Goal: Information Seeking & Learning: Find contact information

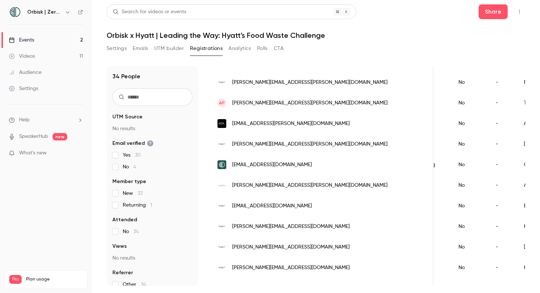
scroll to position [165, 0]
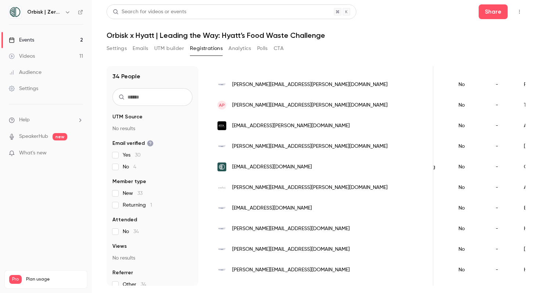
click at [297, 146] on div "[PERSON_NAME][EMAIL_ADDRESS][PERSON_NAME][DOMAIN_NAME]" at bounding box center [321, 146] width 223 height 21
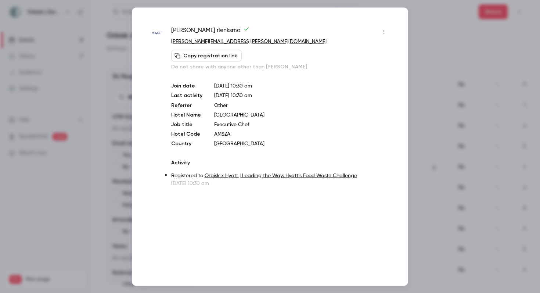
click at [145, 1] on div at bounding box center [270, 146] width 540 height 293
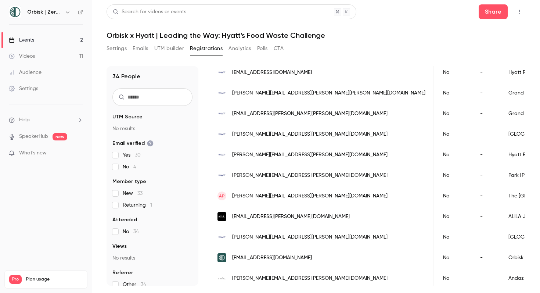
scroll to position [76, 0]
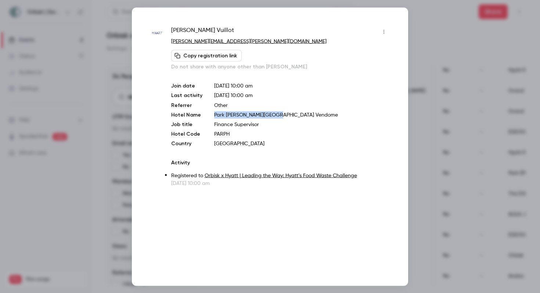
drag, startPoint x: 274, startPoint y: 115, endPoint x: 212, endPoint y: 114, distance: 61.8
click at [214, 114] on p "Park [PERSON_NAME][GEOGRAPHIC_DATA] Vendome" at bounding box center [302, 114] width 176 height 7
copy p "Park [PERSON_NAME][GEOGRAPHIC_DATA] Vendome"
click at [439, 179] on div at bounding box center [270, 146] width 540 height 293
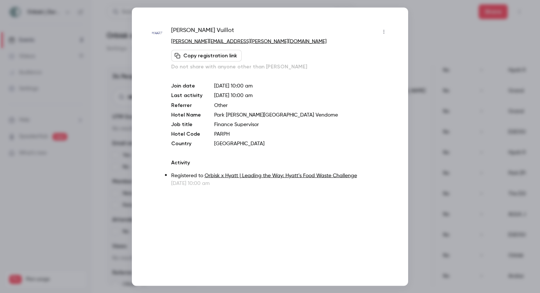
click at [451, 75] on div at bounding box center [270, 146] width 540 height 293
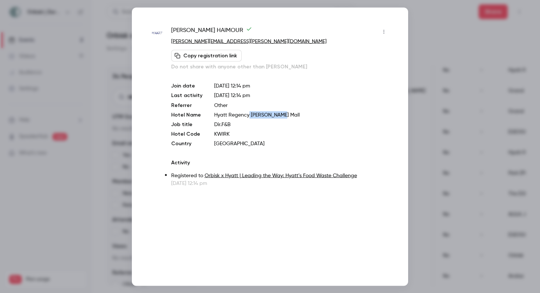
drag, startPoint x: 292, startPoint y: 112, endPoint x: 247, endPoint y: 117, distance: 44.8
click at [247, 117] on p "Hyatt Regency [PERSON_NAME] Mall" at bounding box center [302, 114] width 176 height 7
copy p "[PERSON_NAME] Mall"
click at [462, 46] on div at bounding box center [270, 146] width 540 height 293
click at [462, 46] on div "Settings Emails UTM builder Registrations Analytics Polls CTA" at bounding box center [316, 50] width 419 height 15
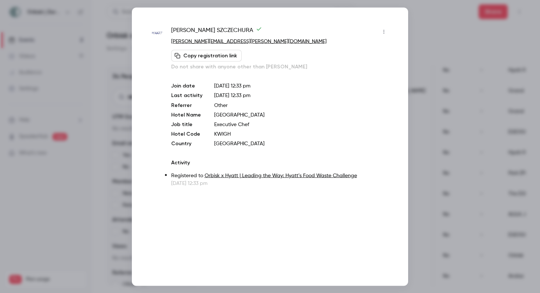
drag, startPoint x: 282, startPoint y: 115, endPoint x: 212, endPoint y: 115, distance: 69.8
click at [214, 115] on p "[GEOGRAPHIC_DATA]" at bounding box center [302, 114] width 176 height 7
copy p "[GEOGRAPHIC_DATA]"
click at [217, 56] on button "Copy registration link" at bounding box center [206, 56] width 71 height 12
drag, startPoint x: 250, startPoint y: 42, endPoint x: 168, endPoint y: 42, distance: 81.2
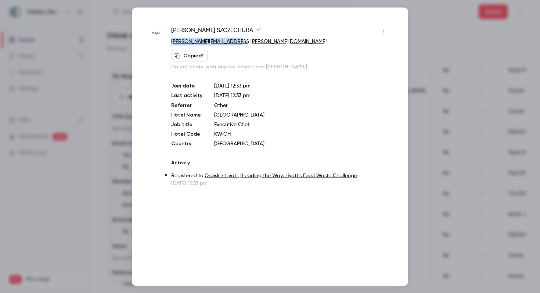
click at [168, 42] on div "[PERSON_NAME] [PERSON_NAME] [PERSON_NAME][EMAIL_ADDRESS][PERSON_NAME][DOMAIN_NA…" at bounding box center [270, 106] width 240 height 161
copy link "[PERSON_NAME][EMAIL_ADDRESS][PERSON_NAME][DOMAIN_NAME]"
click at [447, 26] on div at bounding box center [270, 146] width 540 height 293
click at [447, 26] on header "Search for videos or events Share Orbisk x Hyatt | Leading the Way: Hyatt’s Foo…" at bounding box center [316, 21] width 419 height 35
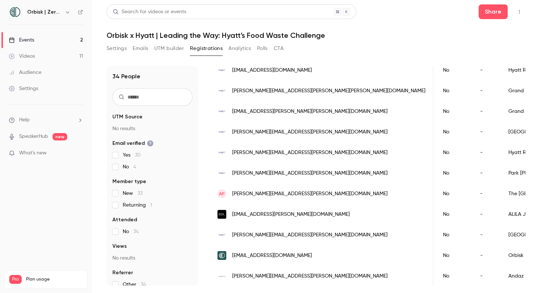
click at [311, 233] on div "[PERSON_NAME][EMAIL_ADDRESS][PERSON_NAME][DOMAIN_NAME]" at bounding box center [321, 235] width 223 height 21
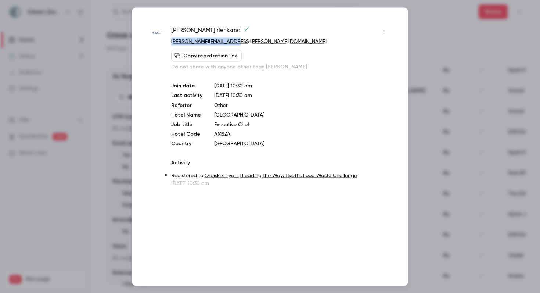
drag, startPoint x: 236, startPoint y: 40, endPoint x: 171, endPoint y: 41, distance: 65.1
click at [171, 41] on div "[PERSON_NAME] [PERSON_NAME][EMAIL_ADDRESS][PERSON_NAME][DOMAIN_NAME] Copy regis…" at bounding box center [270, 106] width 240 height 161
copy link "[PERSON_NAME][EMAIL_ADDRESS][PERSON_NAME][DOMAIN_NAME]"
click at [507, 86] on div at bounding box center [270, 146] width 540 height 293
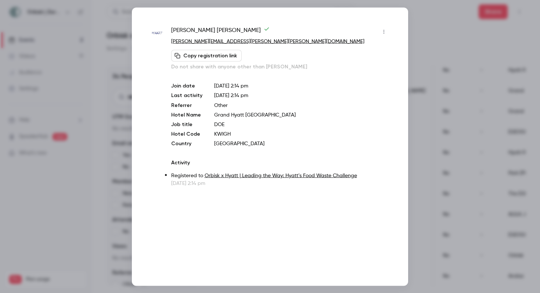
click at [507, 86] on div at bounding box center [270, 146] width 540 height 293
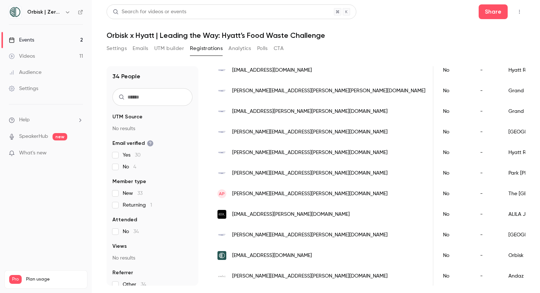
click at [305, 177] on div "[PERSON_NAME][EMAIL_ADDRESS][PERSON_NAME][DOMAIN_NAME]" at bounding box center [321, 173] width 223 height 21
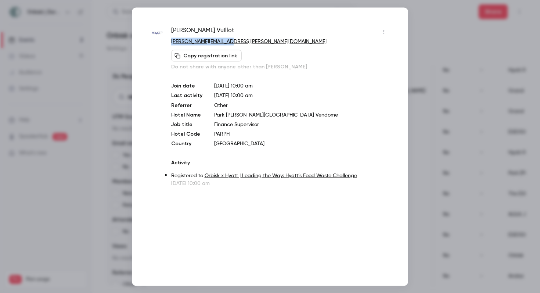
drag, startPoint x: 226, startPoint y: 44, endPoint x: 169, endPoint y: 44, distance: 56.6
click at [169, 44] on div "[PERSON_NAME] [PERSON_NAME][EMAIL_ADDRESS][PERSON_NAME][DOMAIN_NAME] Copy regis…" at bounding box center [270, 106] width 240 height 161
copy link "[PERSON_NAME][EMAIL_ADDRESS][PERSON_NAME][DOMAIN_NAME]"
click at [509, 97] on div at bounding box center [270, 146] width 540 height 293
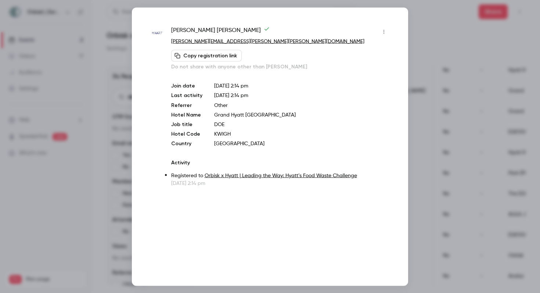
click at [509, 97] on div at bounding box center [270, 146] width 540 height 293
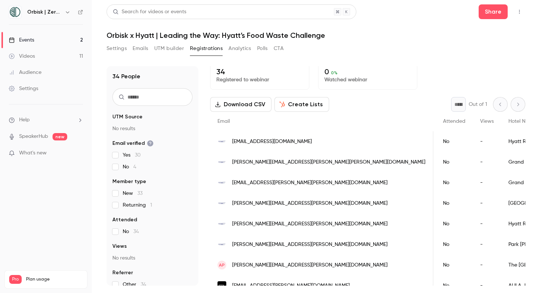
scroll to position [0, 0]
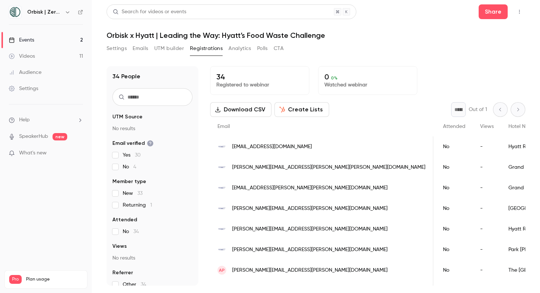
click at [287, 188] on div "[EMAIL_ADDRESS][PERSON_NAME][PERSON_NAME][DOMAIN_NAME]" at bounding box center [321, 188] width 223 height 21
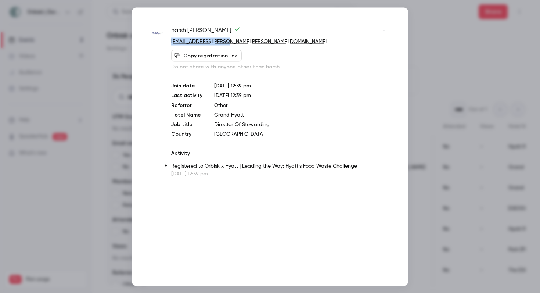
drag, startPoint x: 228, startPoint y: 40, endPoint x: 171, endPoint y: 41, distance: 57.0
click at [171, 41] on p "[EMAIL_ADDRESS][PERSON_NAME][PERSON_NAME][DOMAIN_NAME]" at bounding box center [280, 41] width 219 height 8
copy link "[EMAIL_ADDRESS][PERSON_NAME][PERSON_NAME][DOMAIN_NAME]"
click at [429, 86] on div at bounding box center [270, 146] width 540 height 293
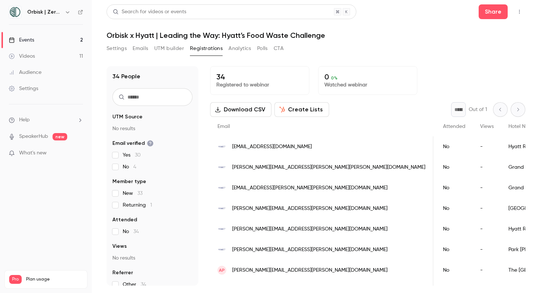
click at [429, 86] on div "34 Registered to webinar 0 0 % Watched webinar" at bounding box center [367, 80] width 315 height 29
